Goal: Task Accomplishment & Management: Manage account settings

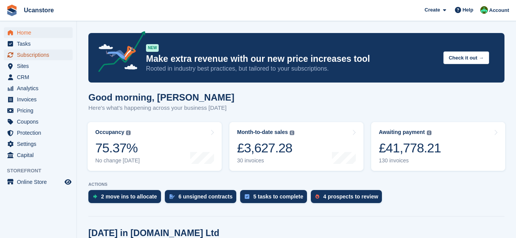
click at [36, 55] on span "Subscriptions" at bounding box center [40, 55] width 46 height 11
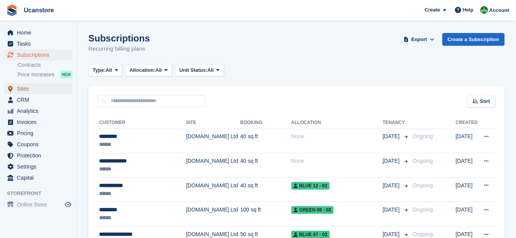
click at [20, 88] on span "Sites" at bounding box center [40, 88] width 46 height 11
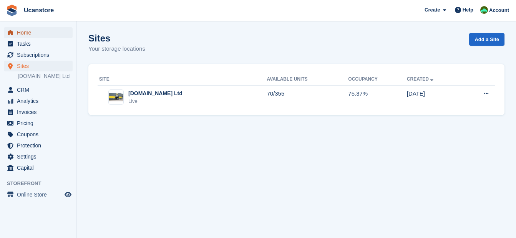
click at [18, 37] on span "Home" at bounding box center [40, 32] width 46 height 11
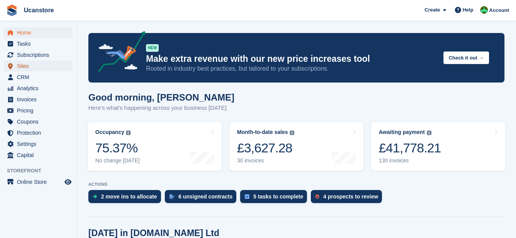
click at [27, 63] on span "Sites" at bounding box center [40, 66] width 46 height 11
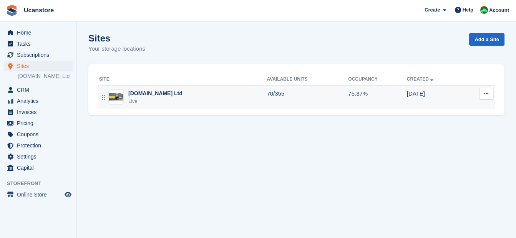
click at [142, 96] on div "[DOMAIN_NAME] Ltd" at bounding box center [155, 94] width 54 height 8
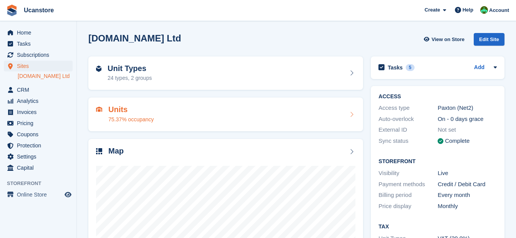
click at [179, 113] on div "Units 75.37% occupancy" at bounding box center [226, 114] width 260 height 18
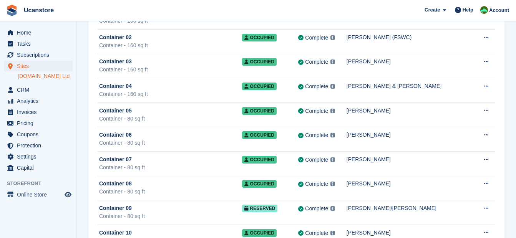
scroll to position [2038, 0]
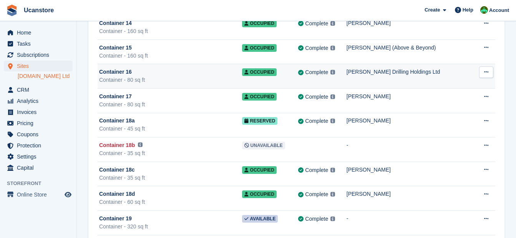
click at [235, 73] on div "Container 16" at bounding box center [170, 72] width 143 height 8
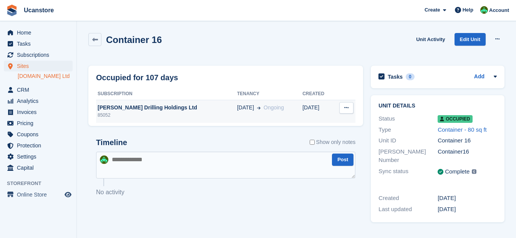
click at [196, 111] on div "[PERSON_NAME] Drilling Holdings Ltd" at bounding box center [166, 108] width 141 height 8
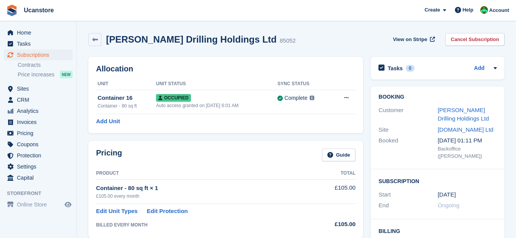
scroll to position [77, 0]
